Goal: Register for event/course

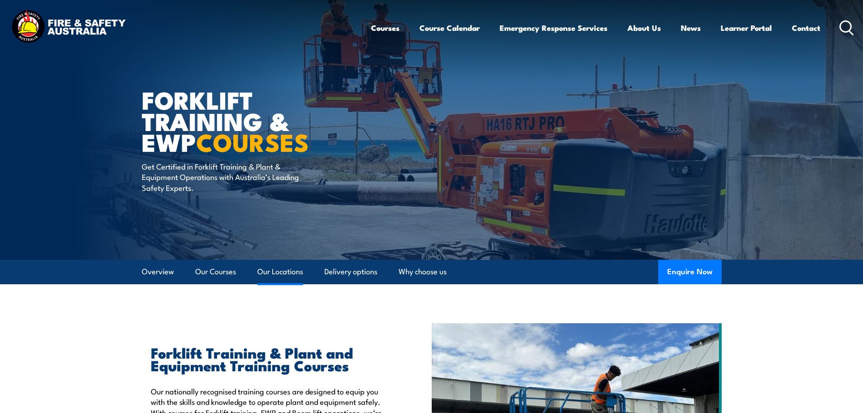
drag, startPoint x: 298, startPoint y: 270, endPoint x: 303, endPoint y: 268, distance: 5.9
click at [297, 270] on link "Our Locations" at bounding box center [280, 272] width 46 height 24
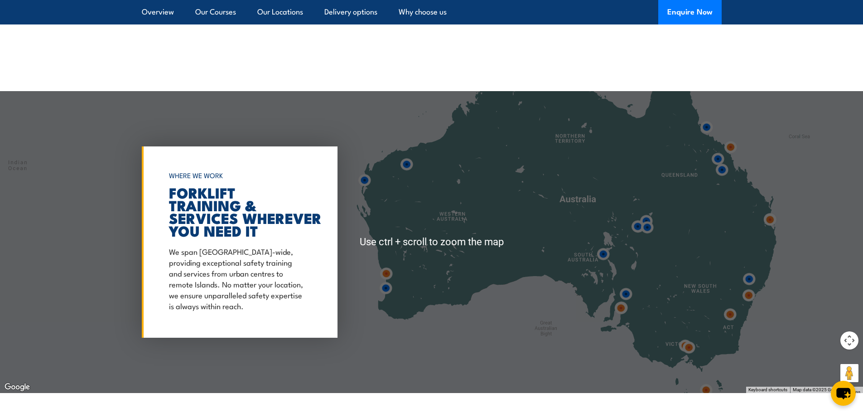
scroll to position [1631, 0]
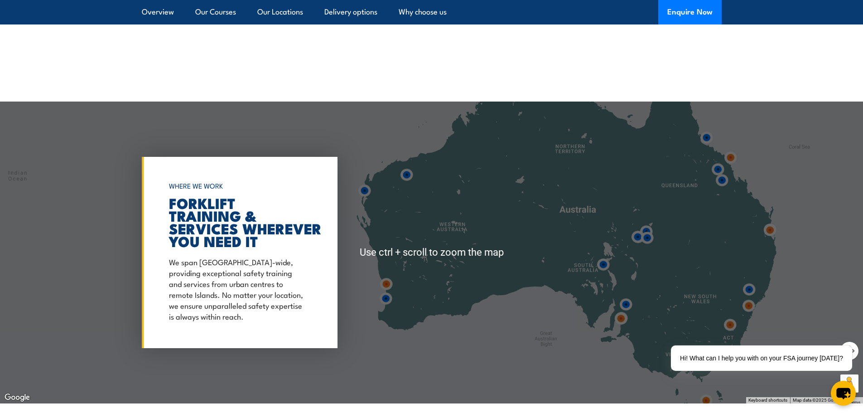
click at [605, 261] on img at bounding box center [603, 264] width 17 height 17
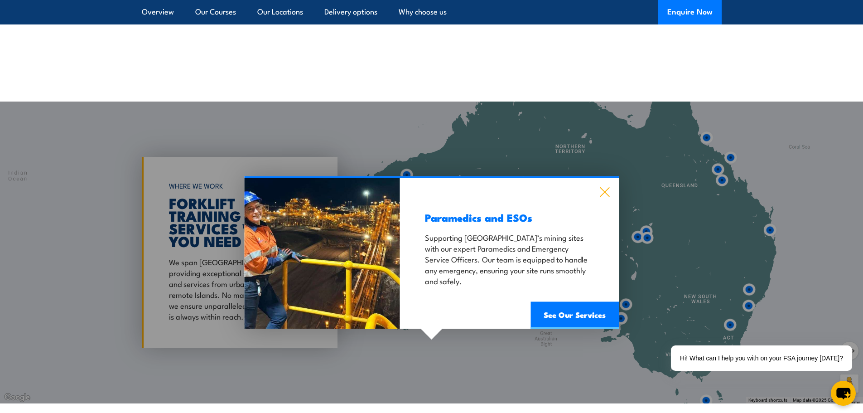
click at [603, 188] on icon at bounding box center [604, 192] width 10 height 10
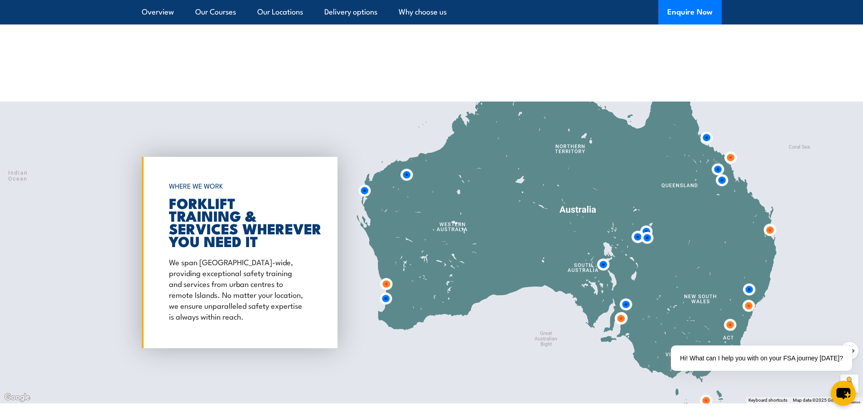
click at [629, 305] on img at bounding box center [625, 304] width 17 height 17
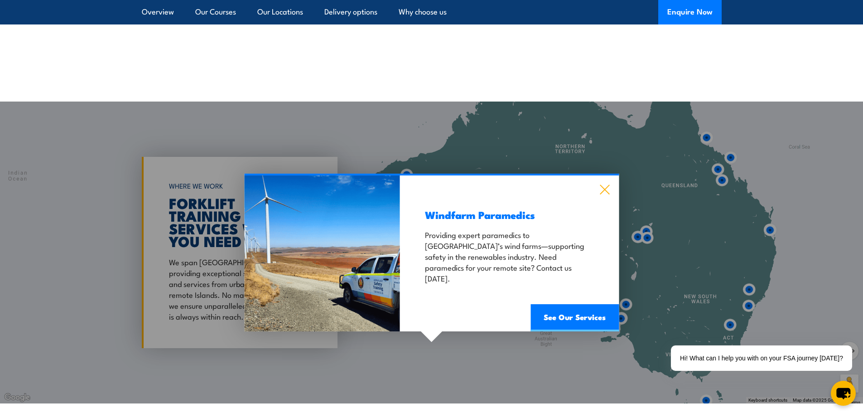
click at [603, 193] on icon at bounding box center [604, 189] width 10 height 10
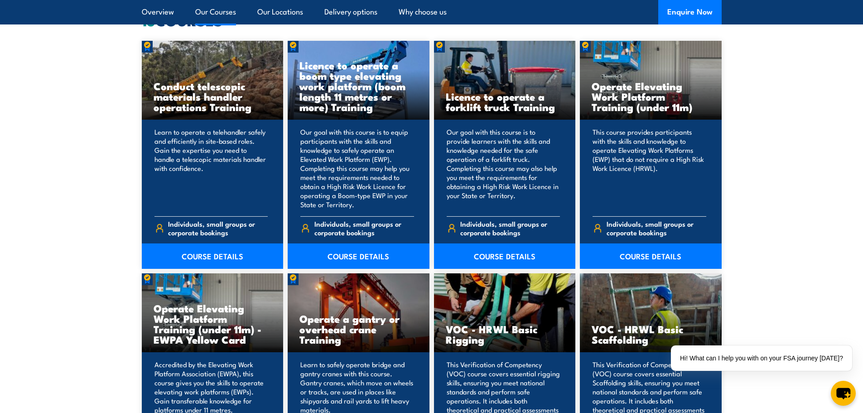
scroll to position [725, 0]
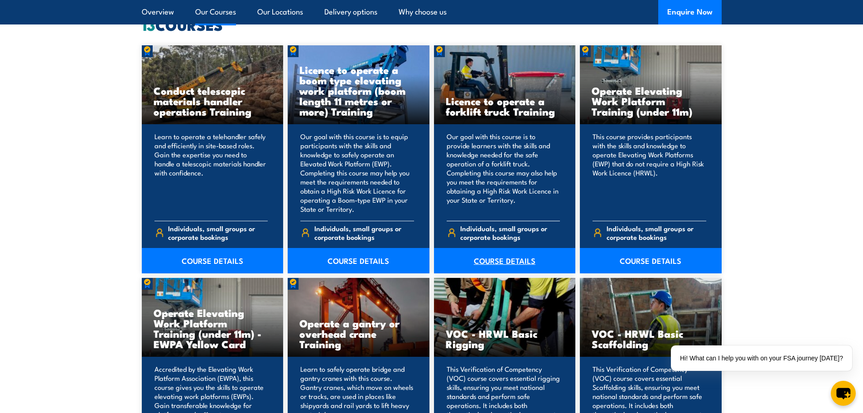
click at [495, 258] on link "COURSE DETAILS" at bounding box center [505, 260] width 142 height 25
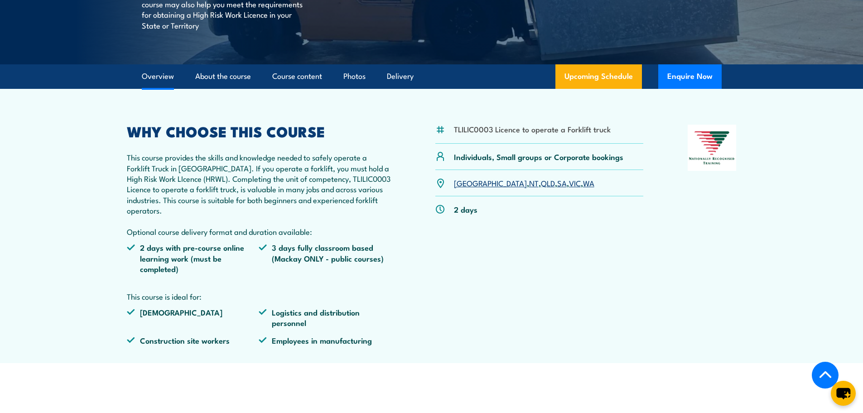
scroll to position [226, 0]
click at [557, 183] on link "SA" at bounding box center [562, 182] width 10 height 11
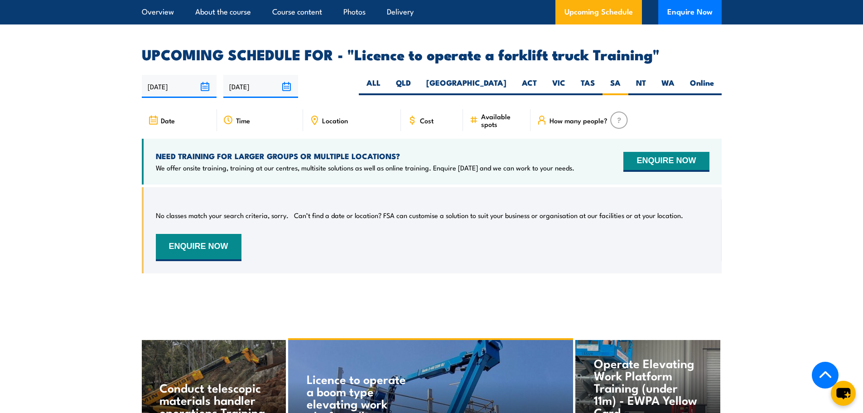
scroll to position [1426, 0]
